Goal: Check status: Check status

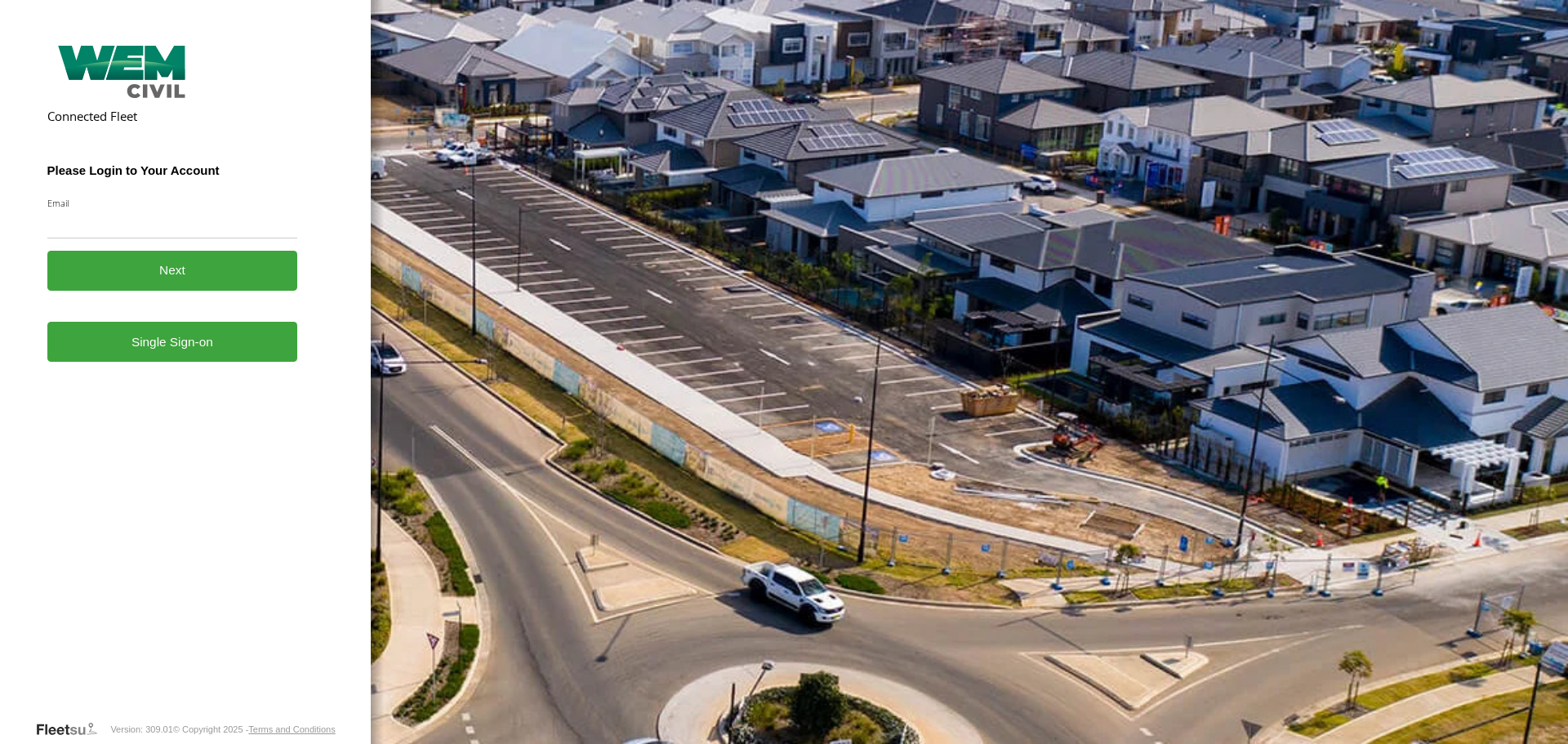
click at [201, 366] on form "Connected Fleet Please Login to Your Account Email Enter a valid login email ad…" at bounding box center [186, 379] width 277 height 680
click at [215, 349] on link "Single Sign-on" at bounding box center [172, 341] width 251 height 40
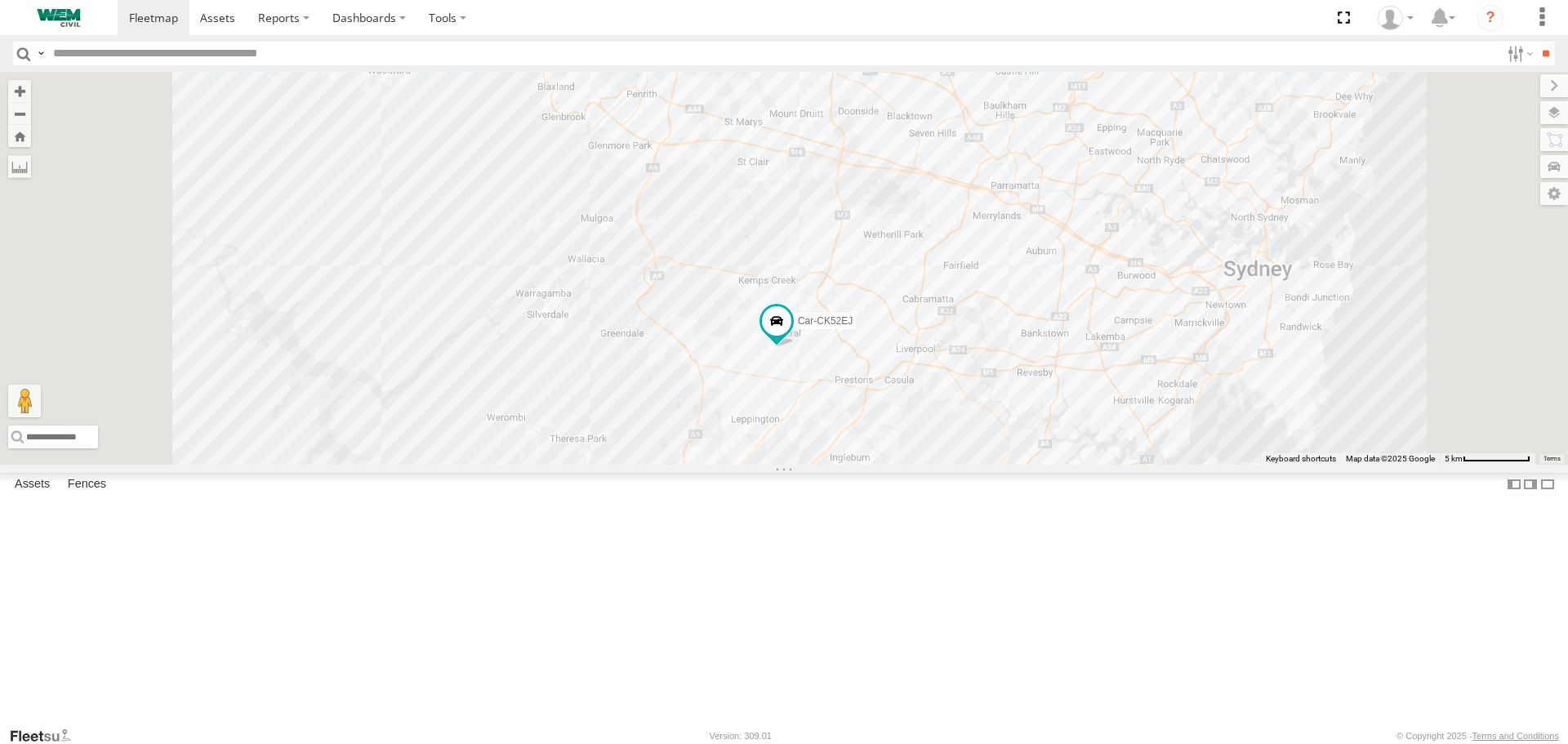
click at [0, 0] on div "Truck-FRO52R SWK" at bounding box center [0, 0] width 0 height 0
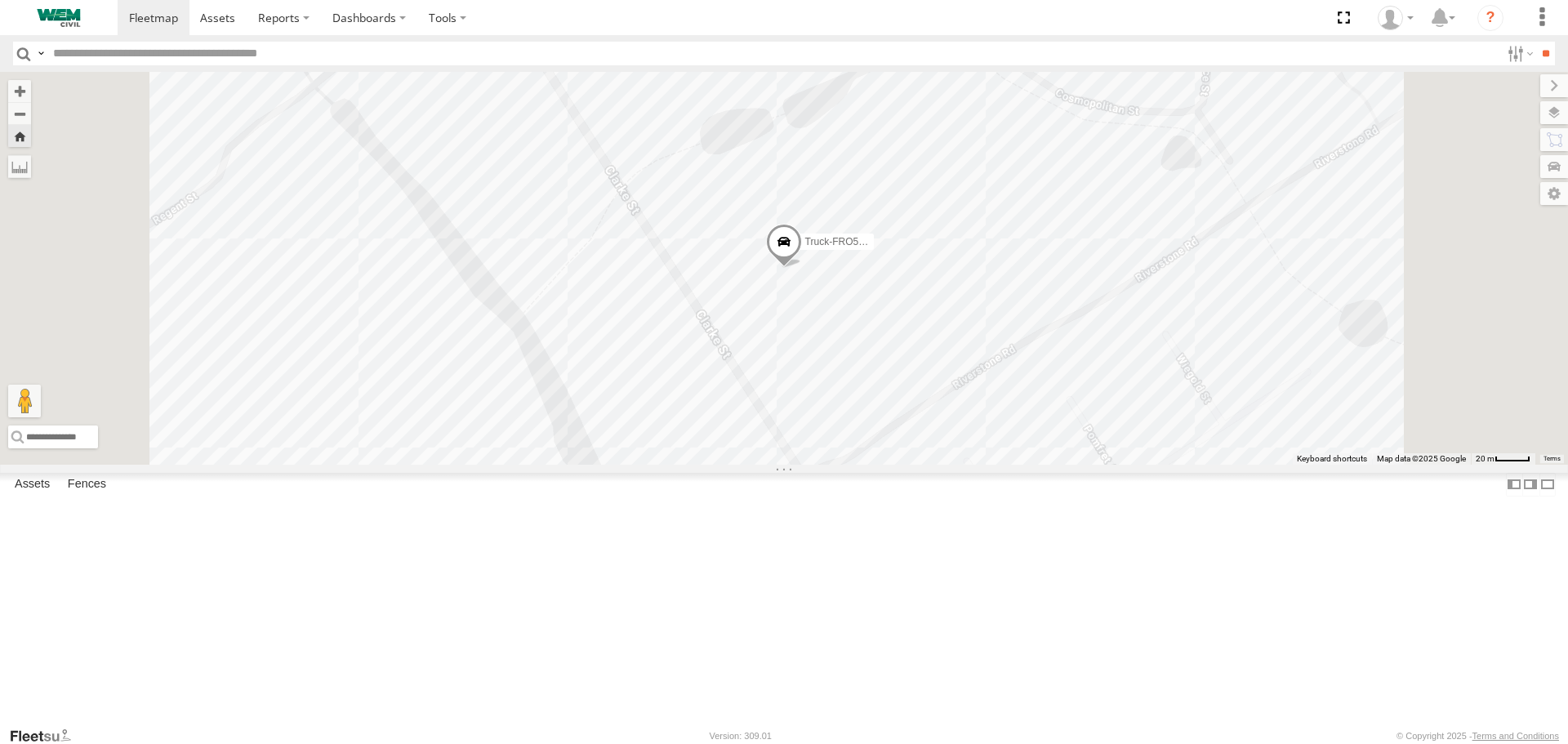
click at [0, 0] on div "Truck-FRO52R" at bounding box center [0, 0] width 0 height 0
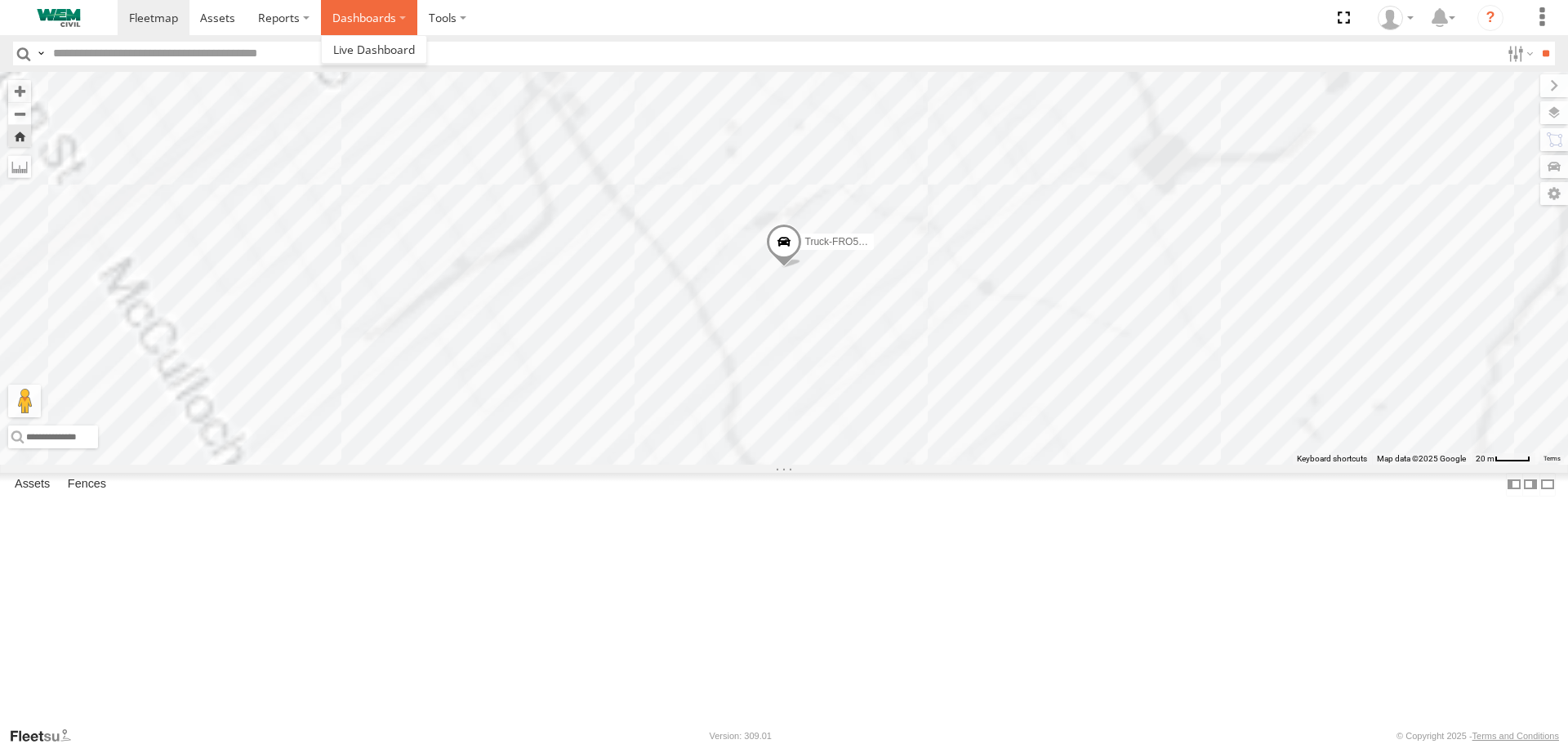
click at [360, 26] on label "Dashboards" at bounding box center [369, 17] width 97 height 35
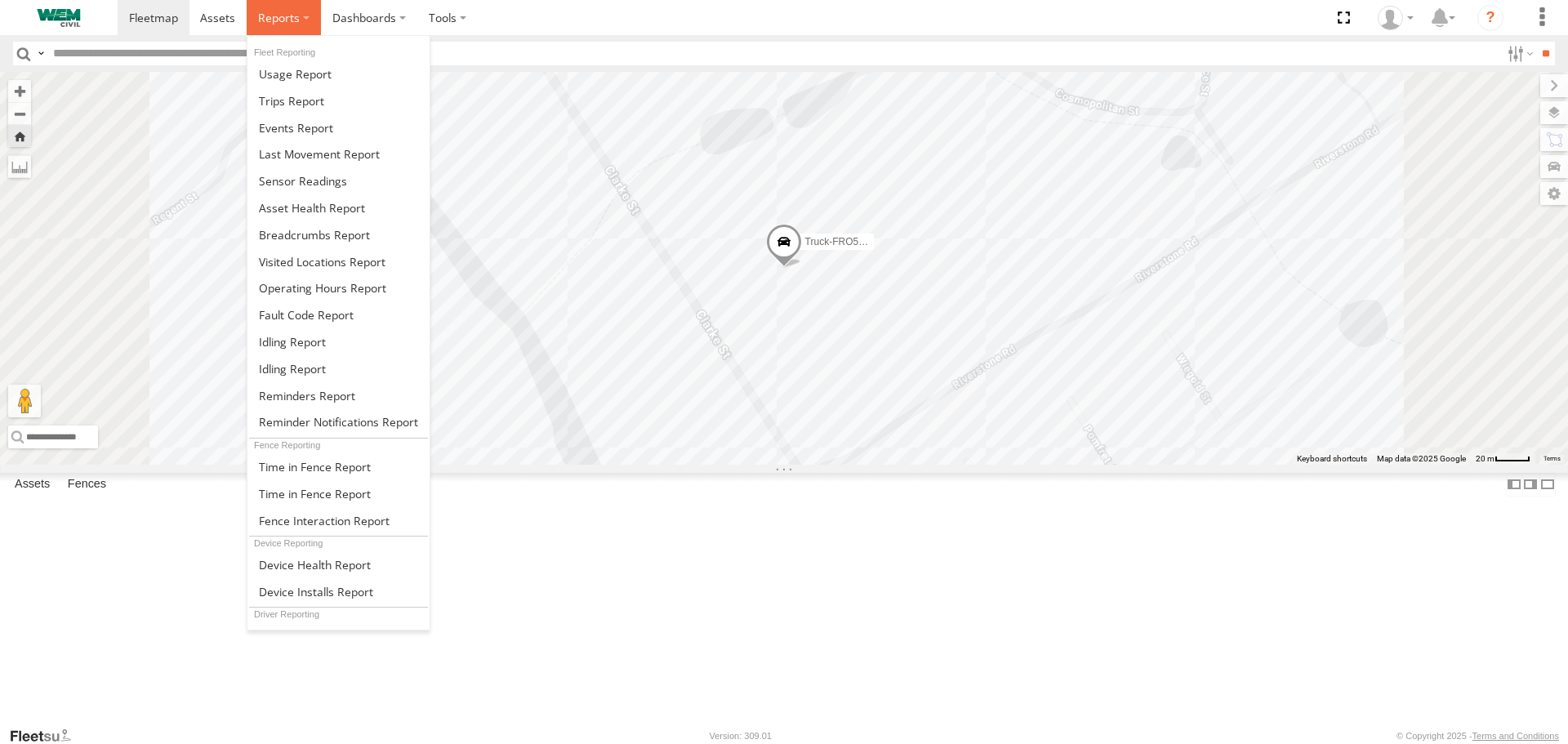
click at [266, 16] on span at bounding box center [279, 17] width 41 height 16
click at [318, 232] on span at bounding box center [314, 234] width 111 height 16
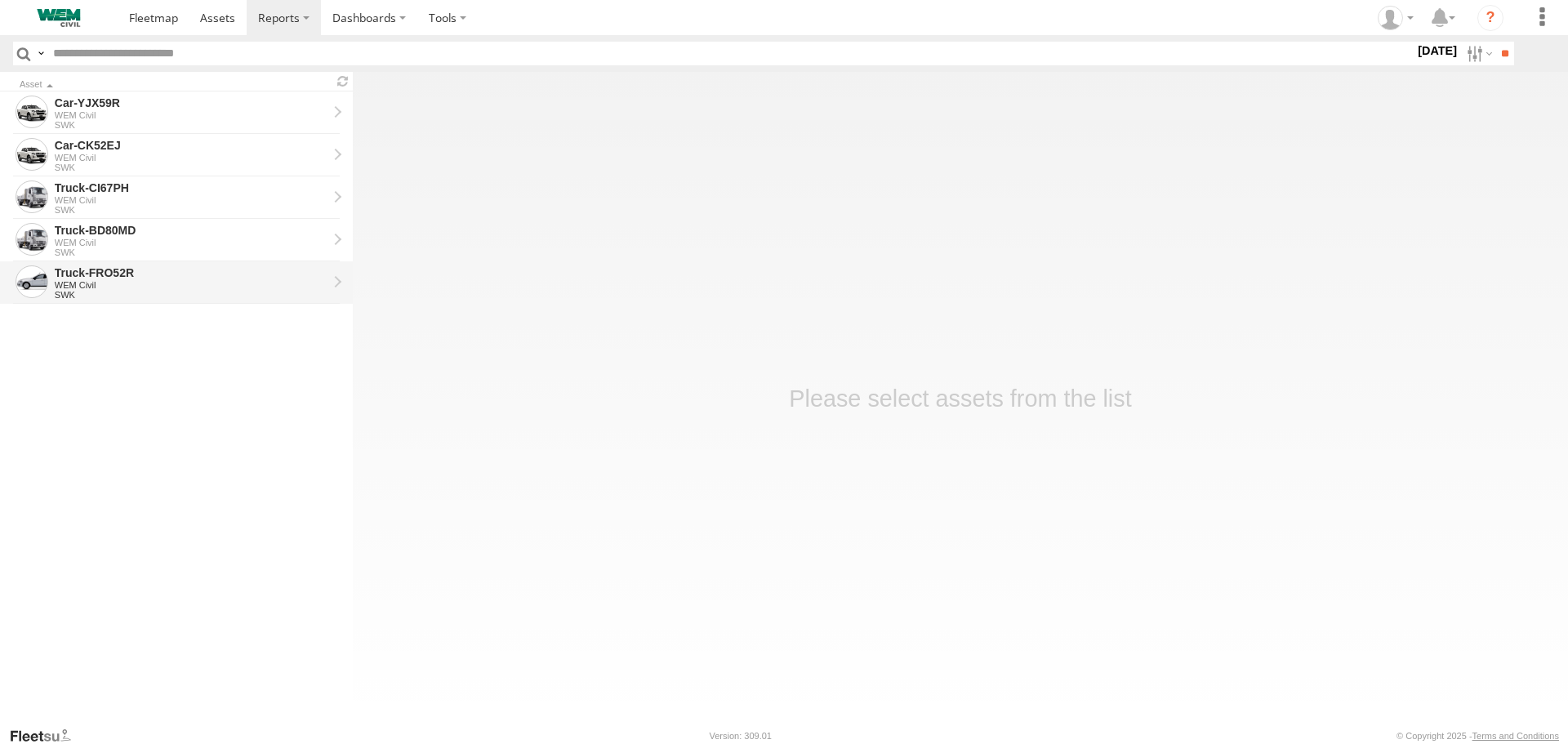
click at [88, 277] on div "Truck-FRO52R" at bounding box center [191, 273] width 273 height 15
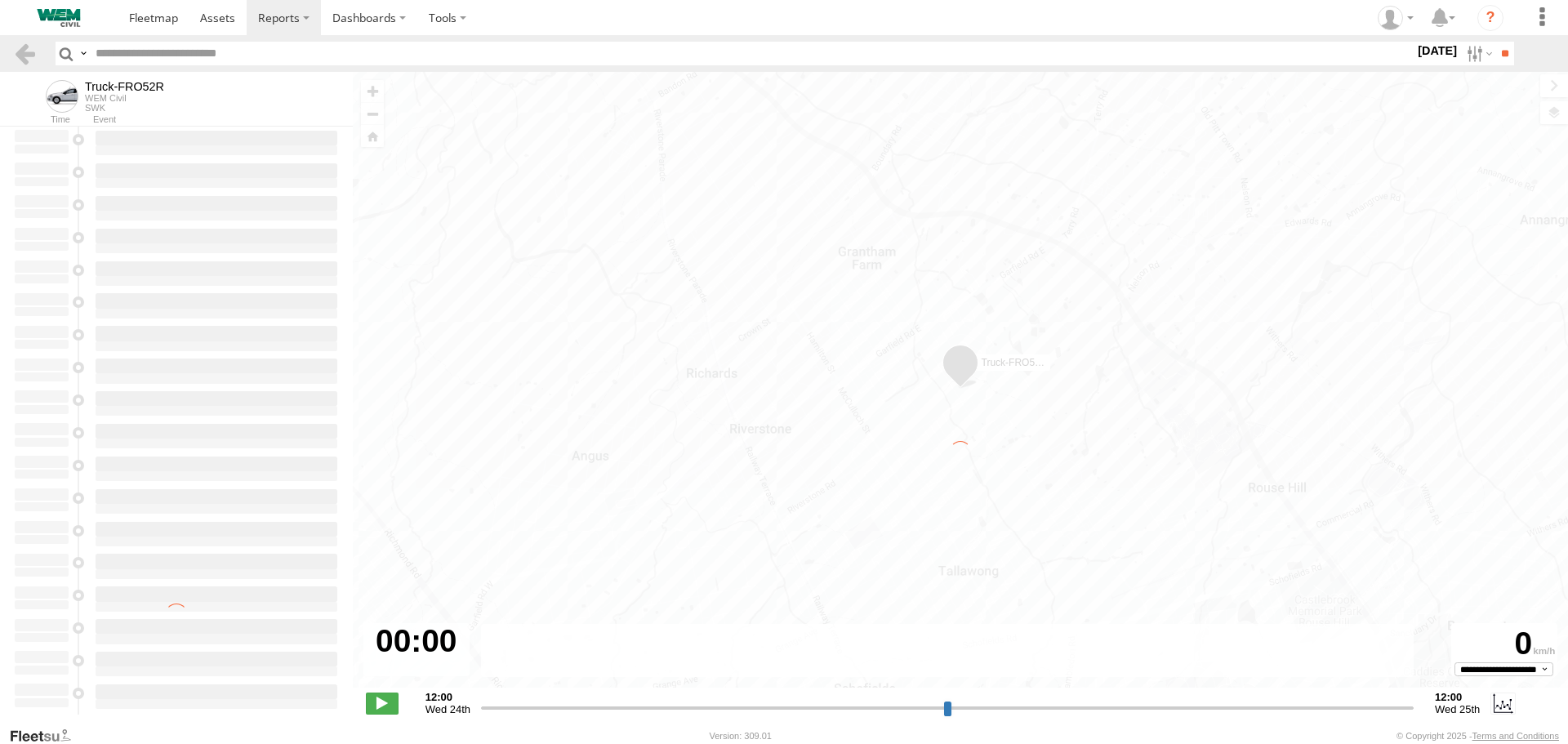
click at [1427, 49] on label "[DATE]" at bounding box center [1437, 50] width 45 height 18
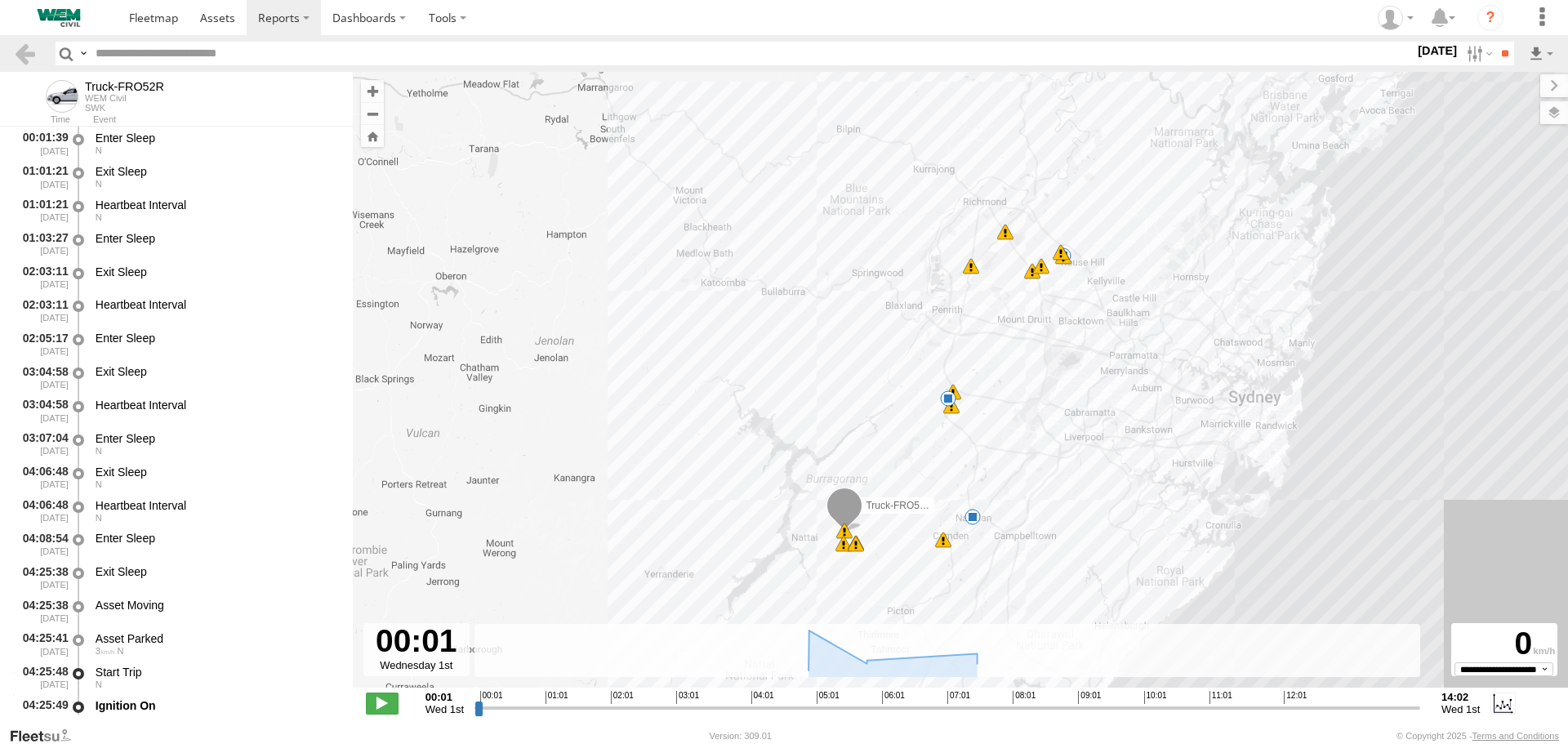
click at [0, 0] on label at bounding box center [0, 0] width 0 height 0
click at [1500, 55] on input "**" at bounding box center [1504, 53] width 19 height 24
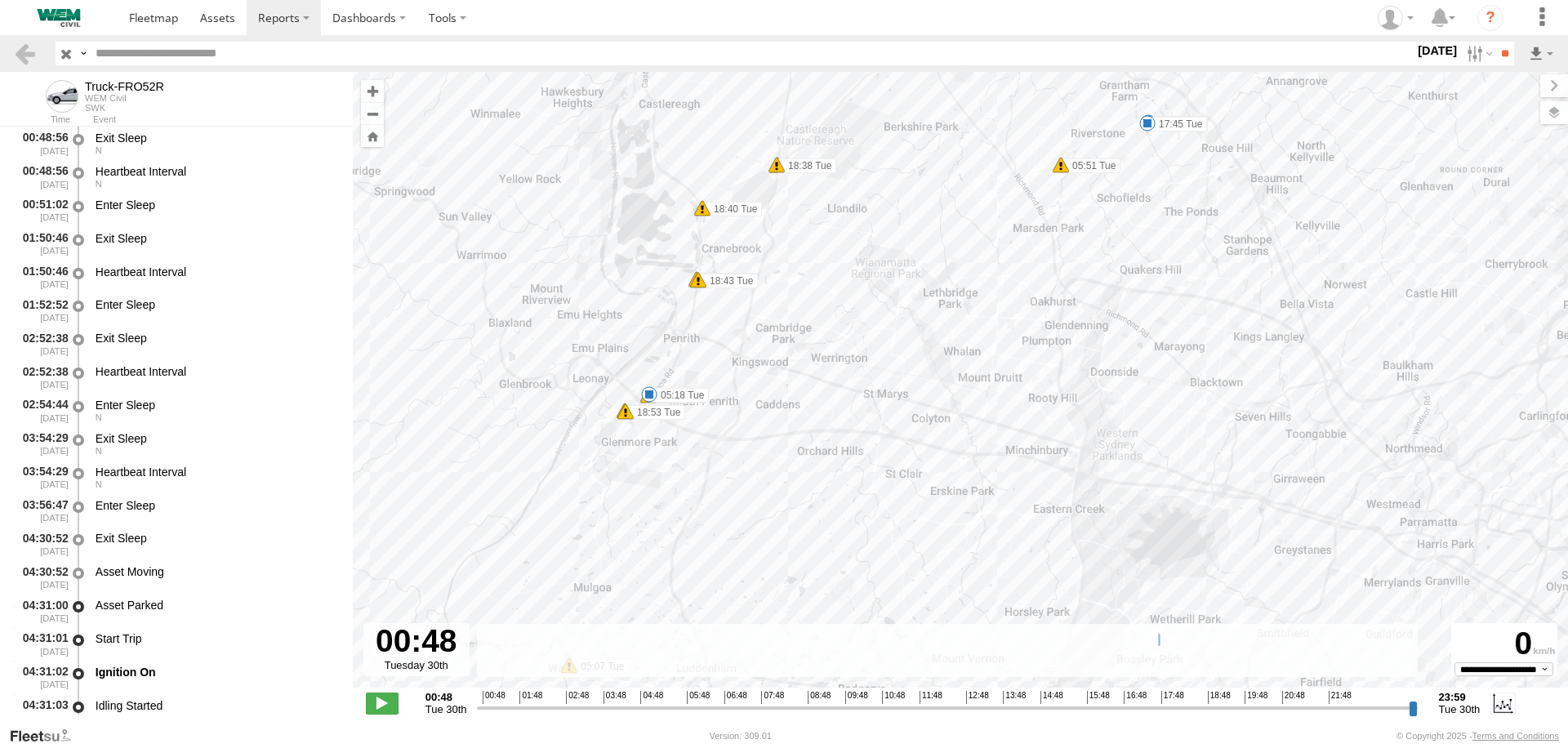
drag, startPoint x: 1048, startPoint y: 248, endPoint x: 927, endPoint y: 441, distance: 227.8
click at [927, 441] on div "Truck-FRO52R 05:17 Tue 05:18 Tue 05:18 Tue 05:29 Tue 05:41 Tue 05:51 Tue 06:02 …" at bounding box center [960, 388] width 1215 height 633
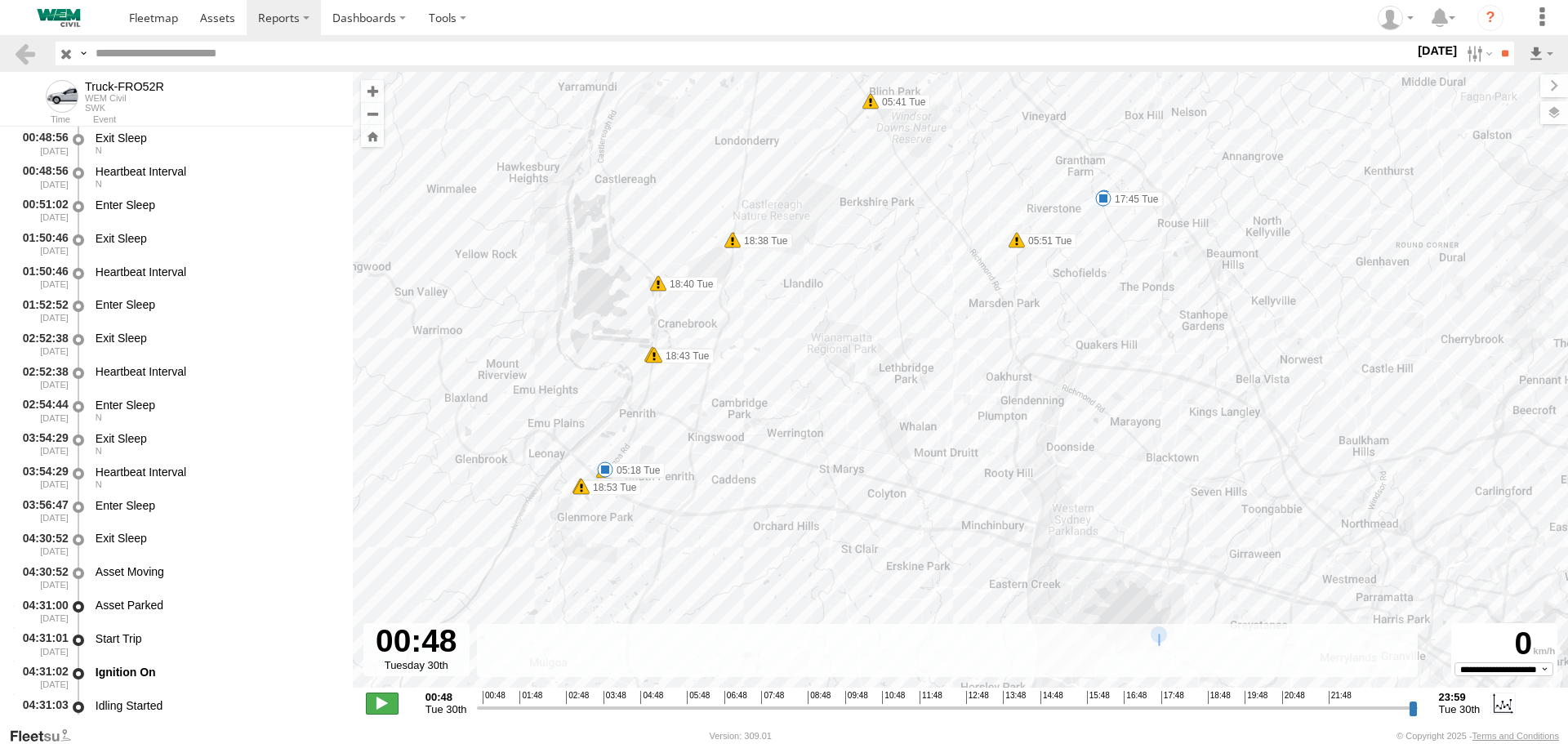
click at [382, 704] on span at bounding box center [383, 704] width 33 height 21
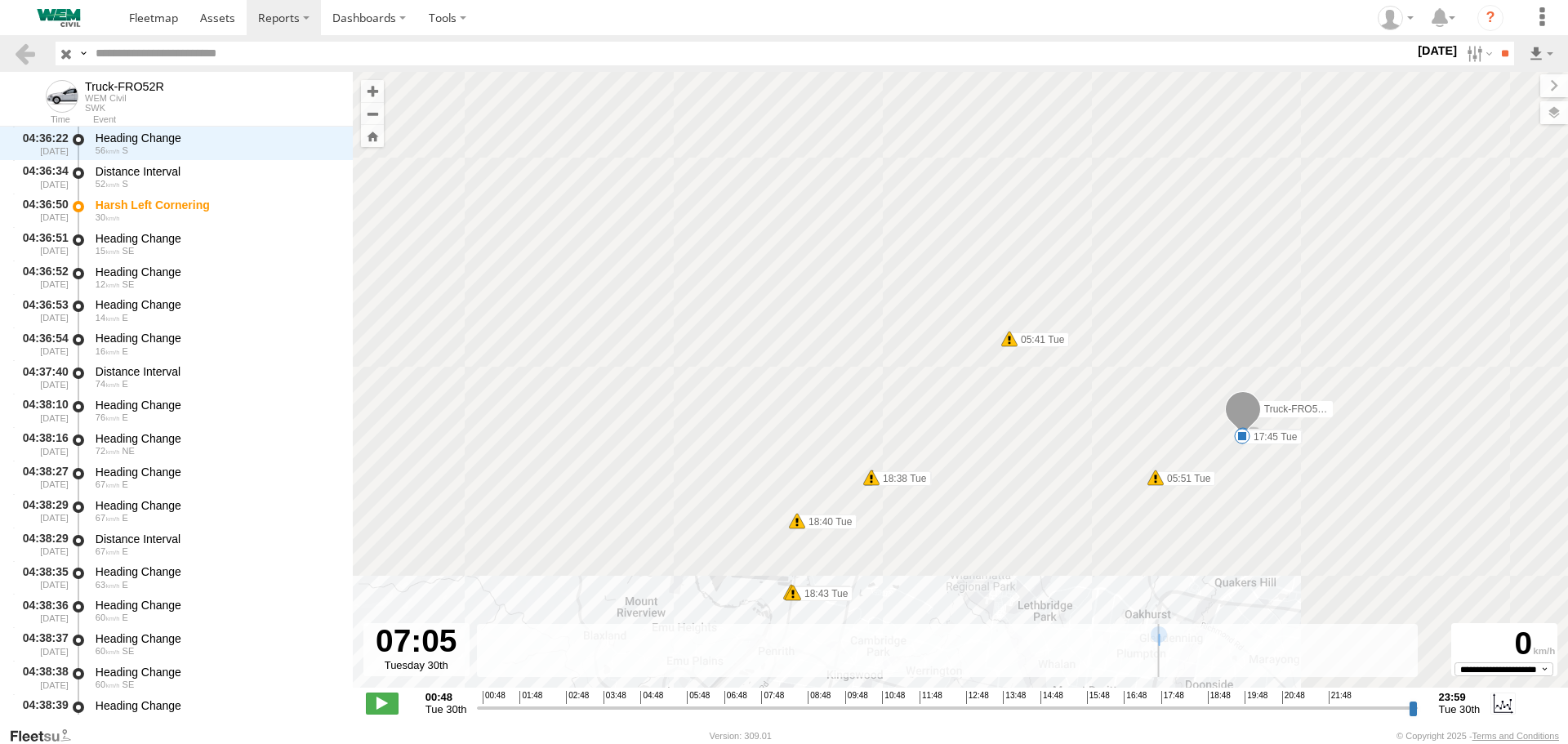
scroll to position [1401, 0]
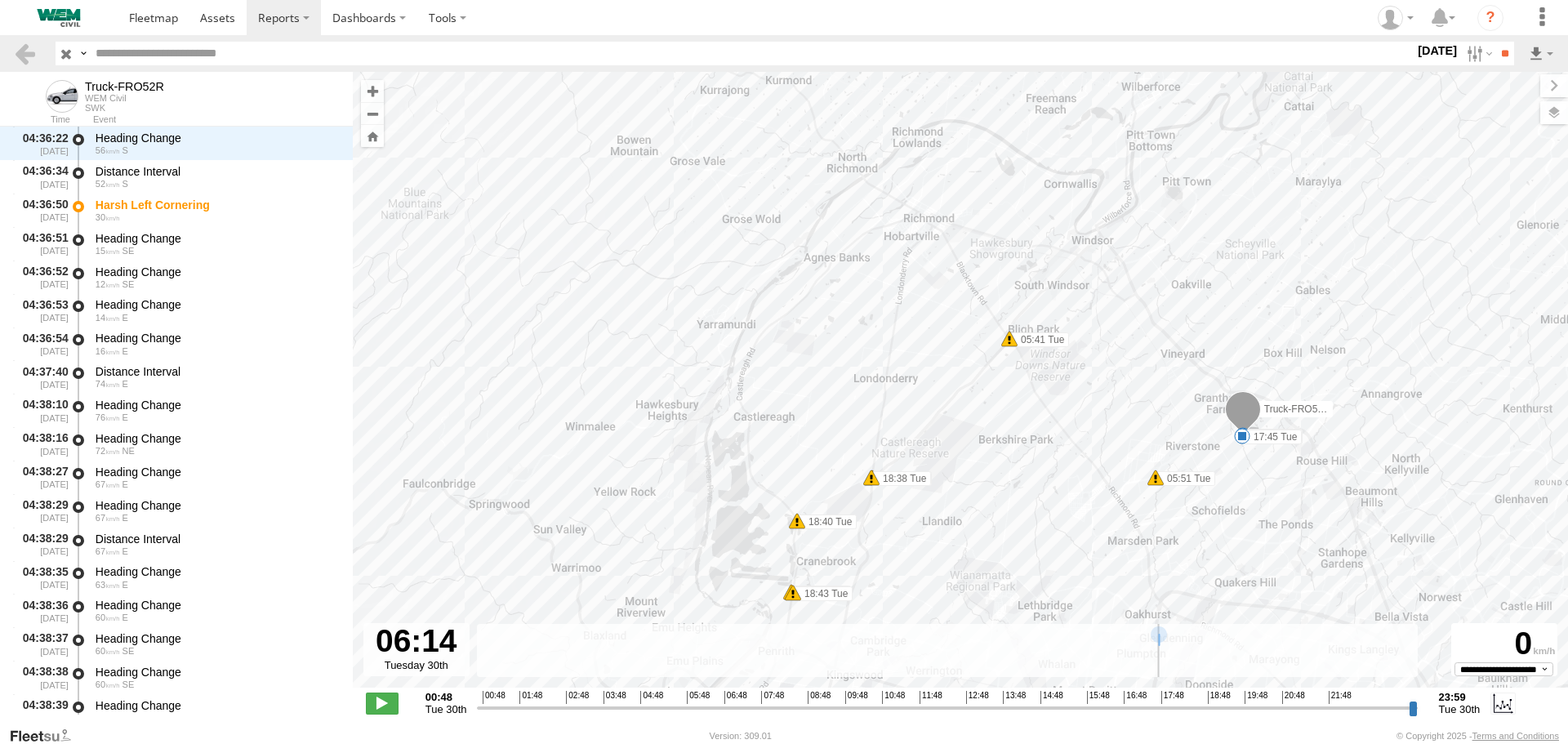
drag, startPoint x: 484, startPoint y: 707, endPoint x: 695, endPoint y: 709, distance: 211.0
click at [695, 709] on input "range" at bounding box center [946, 707] width 939 height 16
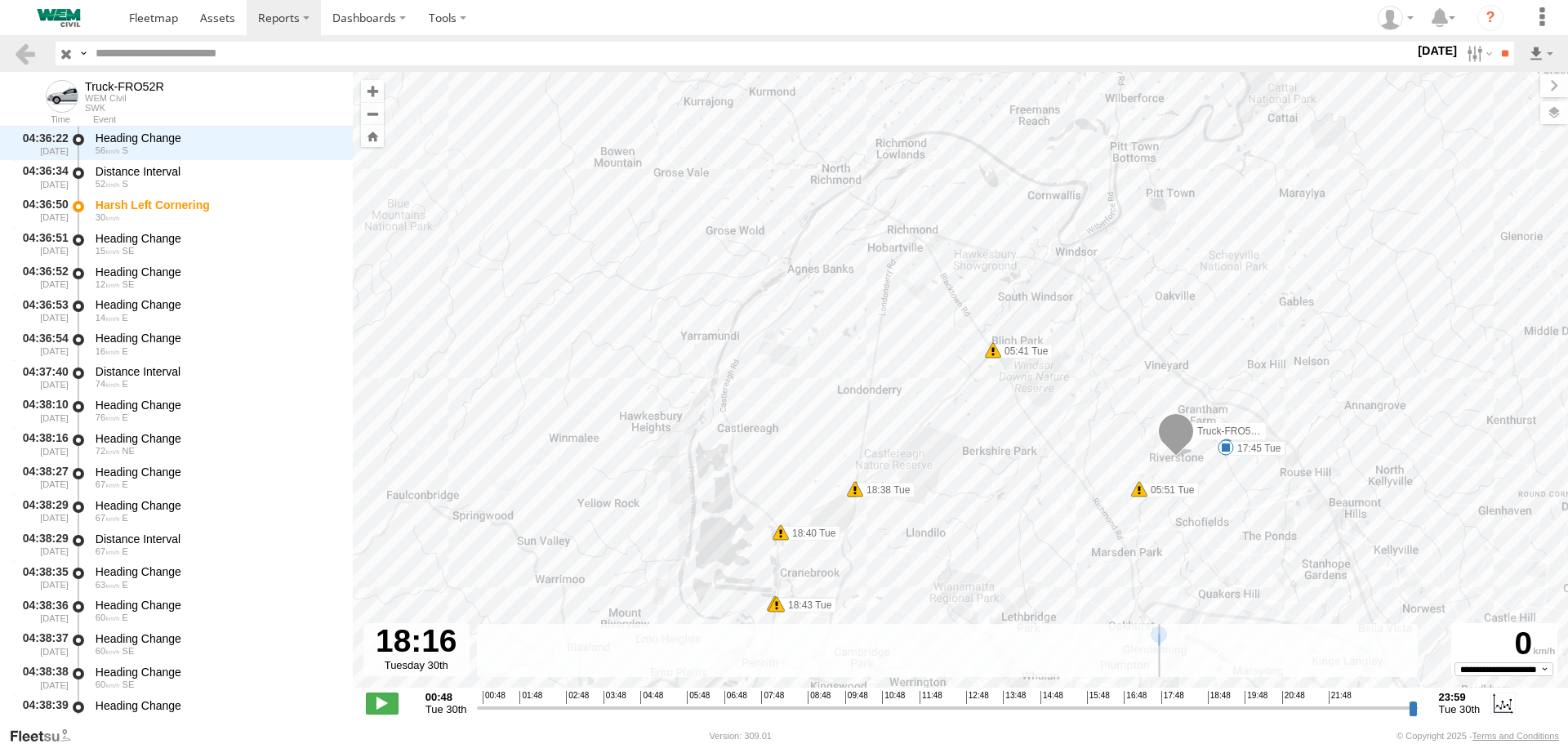
drag, startPoint x: 709, startPoint y: 707, endPoint x: 1181, endPoint y: 714, distance: 472.1
click at [1181, 714] on input "range" at bounding box center [946, 707] width 939 height 16
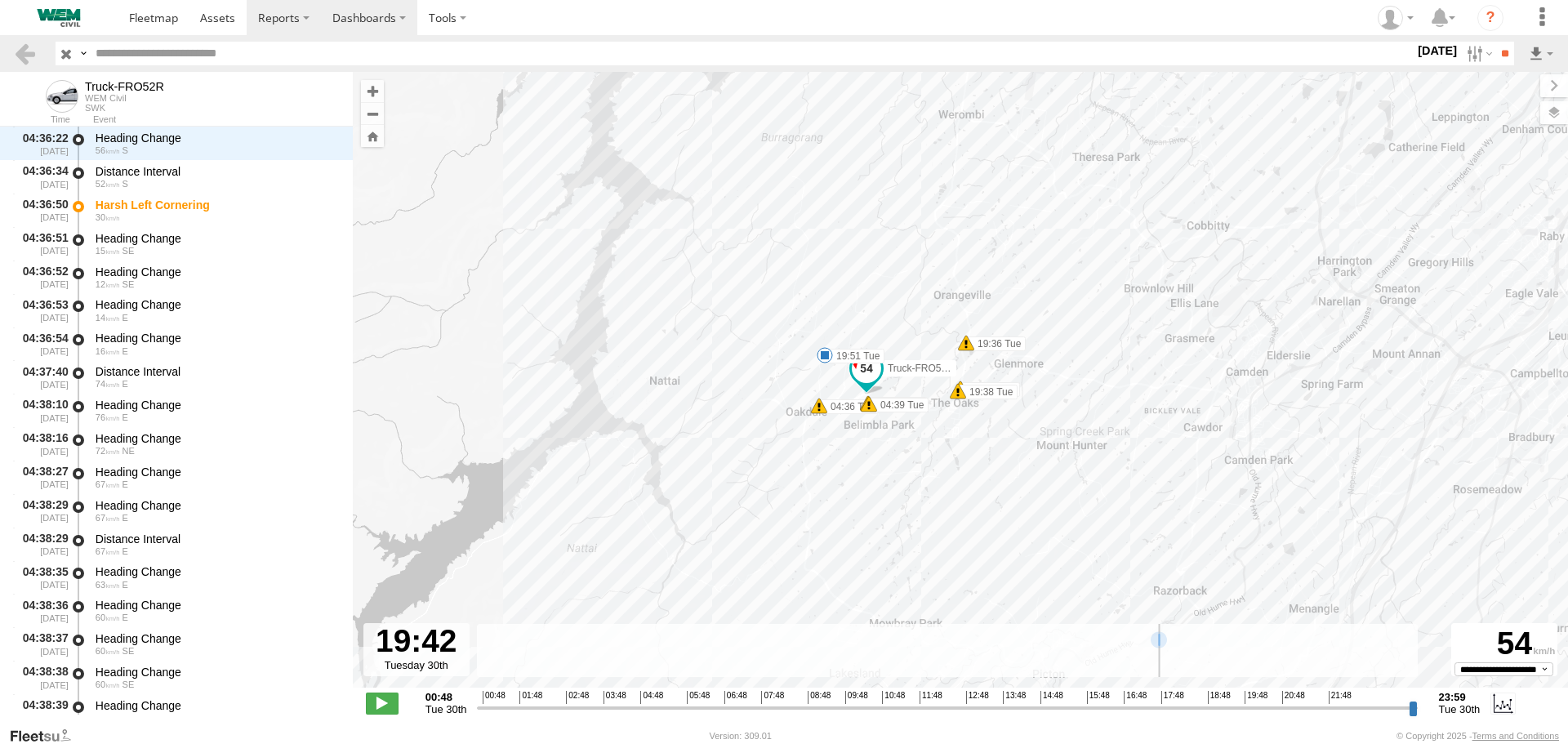
type input "**********"
